Goal: Obtain resource: Download file/media

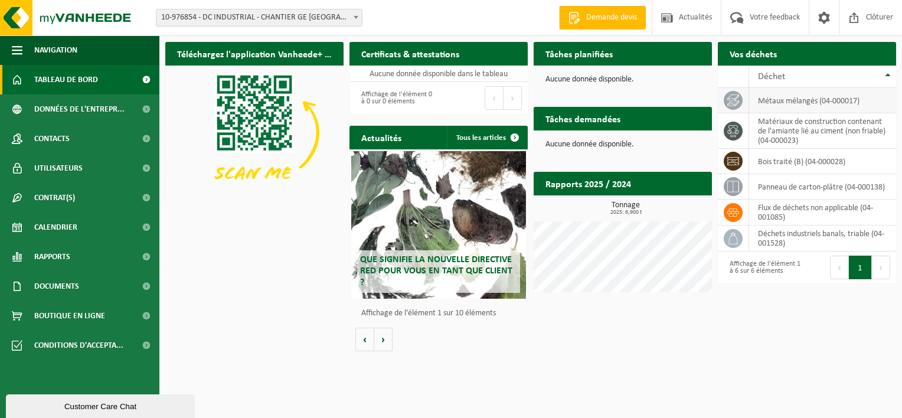
click at [791, 101] on td "métaux mélangés (04-000017)" at bounding box center [822, 100] width 147 height 25
click at [401, 50] on h2 "Certificats & attestations" at bounding box center [410, 53] width 122 height 23
click at [625, 184] on h2 "Rapports 2025 / 2024" at bounding box center [587, 183] width 109 height 23
click at [665, 188] on div "Rapports 2025 / 2024 Consulter les rapports" at bounding box center [622, 184] width 178 height 24
click at [771, 205] on td "flux de déchets non applicable (04-001085)" at bounding box center [822, 212] width 147 height 26
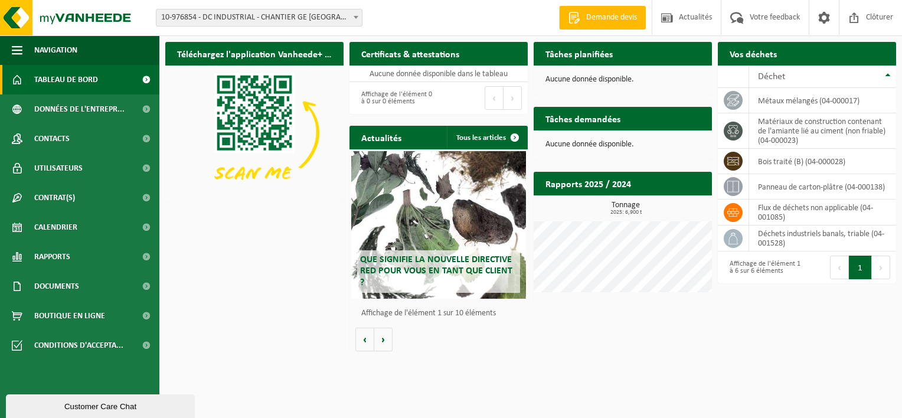
click at [881, 274] on button "Suivant" at bounding box center [881, 267] width 18 height 24
click at [881, 272] on button "Suivant" at bounding box center [881, 267] width 18 height 24
click at [823, 270] on div "Premier Précédent 1 Suivant Dernier" at bounding box center [851, 267] width 89 height 32
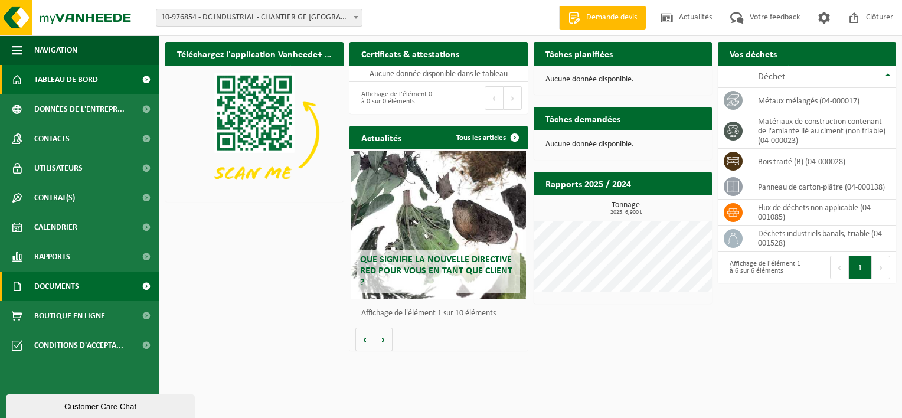
click at [79, 286] on span "Documents" at bounding box center [56, 286] width 45 height 30
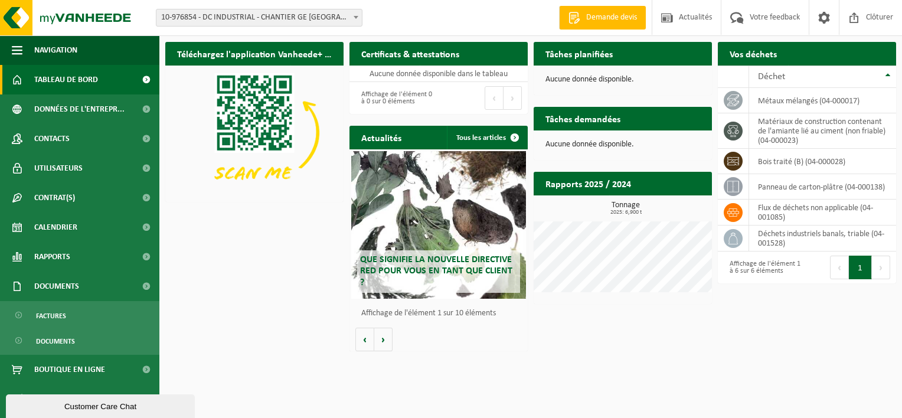
click at [126, 328] on ul "Factures Documents" at bounding box center [79, 328] width 159 height 54
click at [86, 336] on link "Documents" at bounding box center [79, 340] width 153 height 22
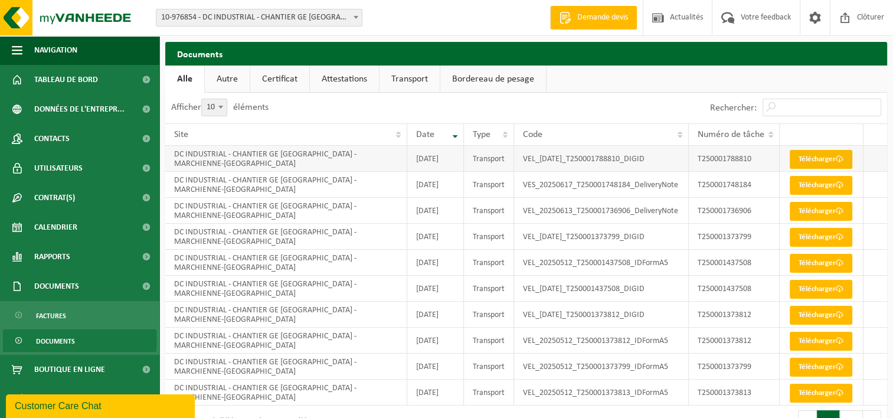
click at [800, 165] on link "Télécharger" at bounding box center [820, 159] width 63 height 19
click at [800, 195] on link "Télécharger" at bounding box center [820, 185] width 63 height 19
click at [348, 224] on td "DC INDUSTRIAL - CHANTIER GE CHARLEROI - MARCHIENNE-AU-PONT" at bounding box center [286, 211] width 242 height 26
click at [565, 224] on td "VEL_20250613_T250001736906_DeliveryNote" at bounding box center [601, 211] width 175 height 26
click at [716, 224] on td "T250001736906" at bounding box center [734, 211] width 91 height 26
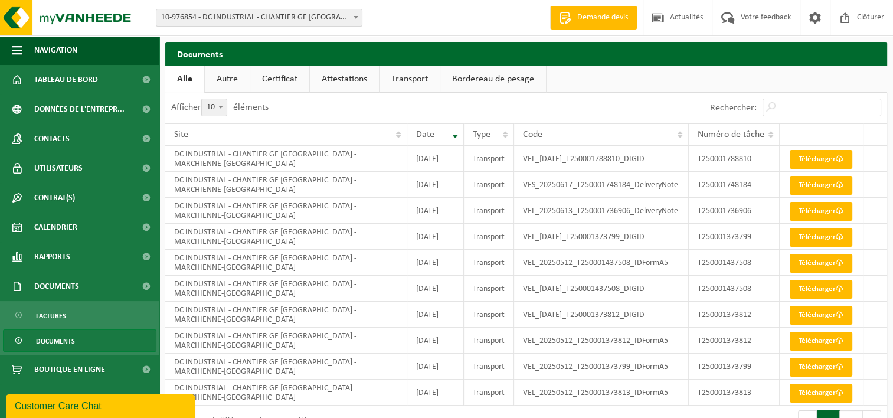
click at [233, 81] on link "Autre" at bounding box center [227, 78] width 45 height 27
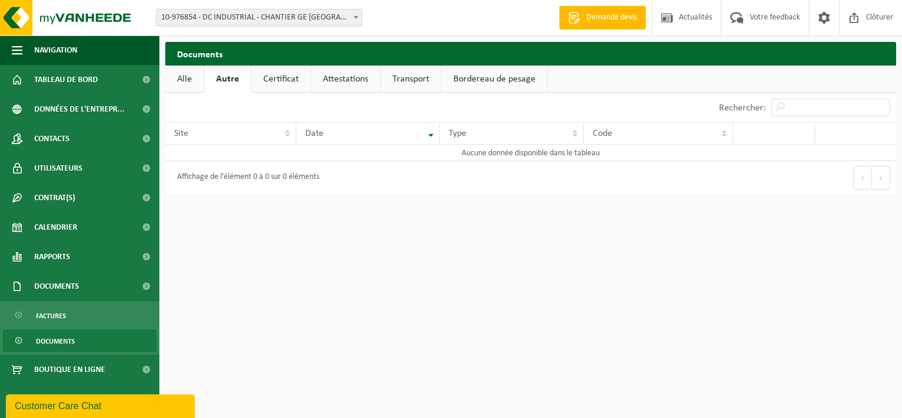
click at [279, 80] on link "Certificat" at bounding box center [280, 78] width 59 height 27
click at [339, 77] on link "Attestations" at bounding box center [344, 78] width 69 height 27
click at [397, 79] on link "Transport" at bounding box center [412, 78] width 60 height 27
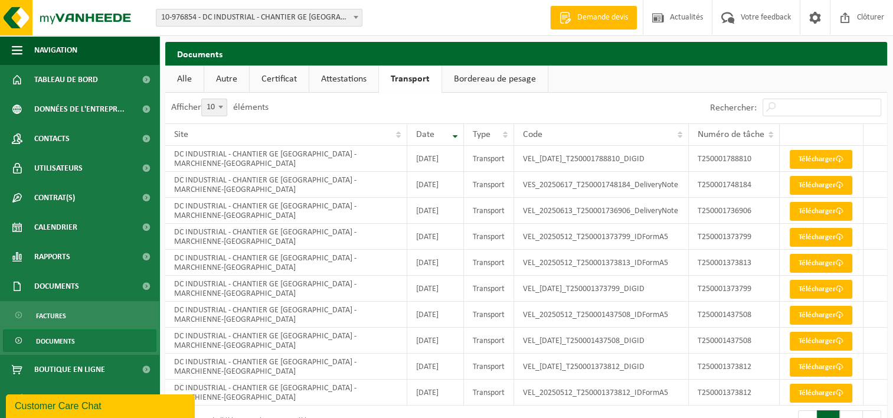
click at [463, 80] on link "Bordereau de pesage" at bounding box center [495, 78] width 106 height 27
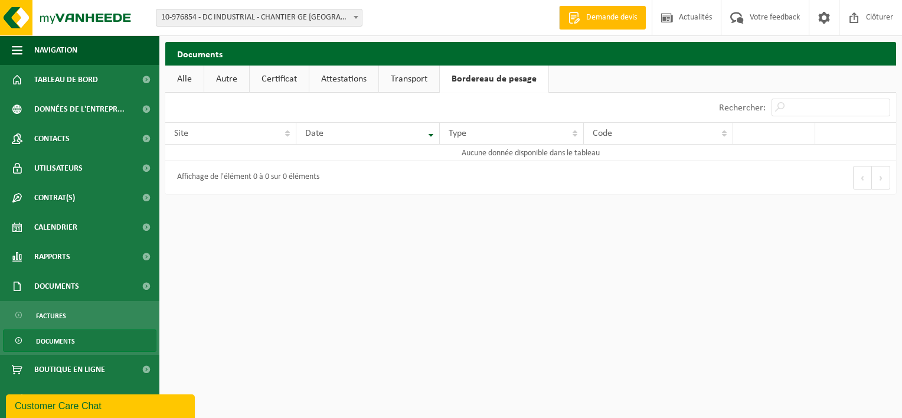
click at [179, 76] on link "Alle" at bounding box center [184, 78] width 38 height 27
